Goal: Find contact information: Find contact information

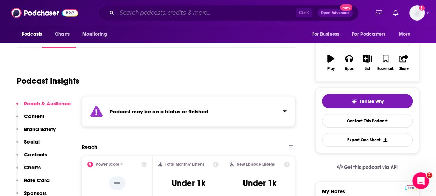
click at [162, 11] on input "Search podcasts, credits, & more..." at bounding box center [206, 12] width 179 height 11
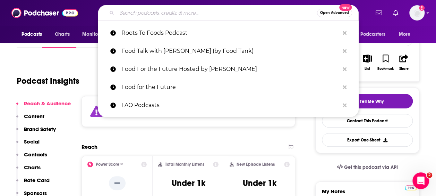
paste input "Impact Alpha Agents of Impact"
type input "Impact Alpha Agents of Impact"
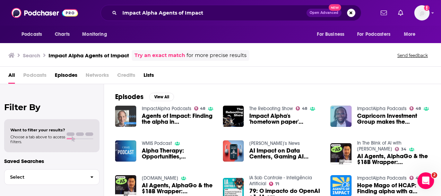
click at [129, 111] on img "Agents of Impact: Finding the alpha in apprenticeships with Daniel Pianko, Achi…" at bounding box center [125, 115] width 21 height 21
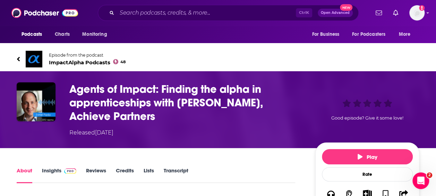
scroll to position [37, 0]
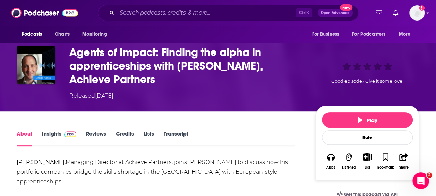
click at [49, 129] on div "About Insights Reviews Credits Lists Transcript" at bounding box center [156, 137] width 278 height 17
click at [46, 131] on link "Insights" at bounding box center [59, 138] width 34 height 16
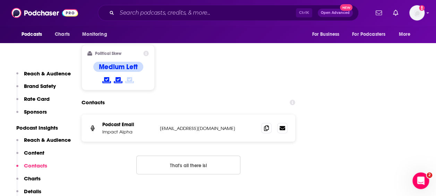
scroll to position [926, 0]
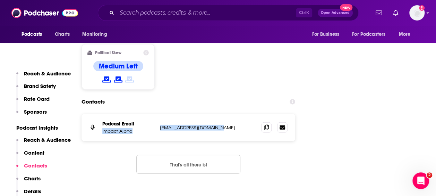
drag, startPoint x: 230, startPoint y: 110, endPoint x: 156, endPoint y: 111, distance: 74.2
click at [156, 114] on div "Podcast Email Impact Alpha [EMAIL_ADDRESS][DOMAIN_NAME] [EMAIL_ADDRESS][DOMAIN_…" at bounding box center [188, 127] width 214 height 27
click at [150, 128] on p "Impact Alpha" at bounding box center [128, 131] width 52 height 6
drag, startPoint x: 160, startPoint y: 109, endPoint x: 223, endPoint y: 109, distance: 63.5
click at [223, 114] on div "Podcast Email Impact Alpha [EMAIL_ADDRESS][DOMAIN_NAME] [EMAIL_ADDRESS][DOMAIN_…" at bounding box center [188, 127] width 214 height 27
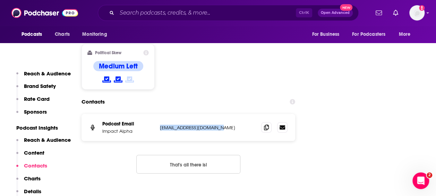
copy p "[EMAIL_ADDRESS][DOMAIN_NAME]"
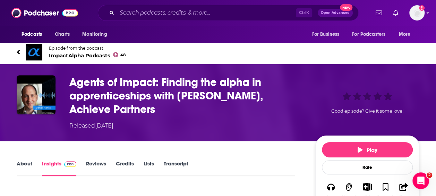
scroll to position [7, 0]
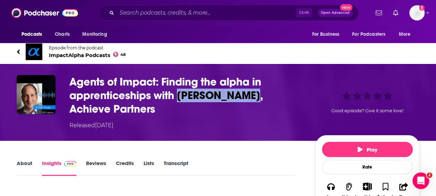
drag, startPoint x: 178, startPoint y: 94, endPoint x: 247, endPoint y: 94, distance: 69.0
click at [247, 94] on h3 "Agents of Impact: Finding the alpha in apprenticeships with [PERSON_NAME], Achi…" at bounding box center [186, 95] width 235 height 41
copy h3 "[PERSON_NAME]"
